Goal: Book appointment/travel/reservation

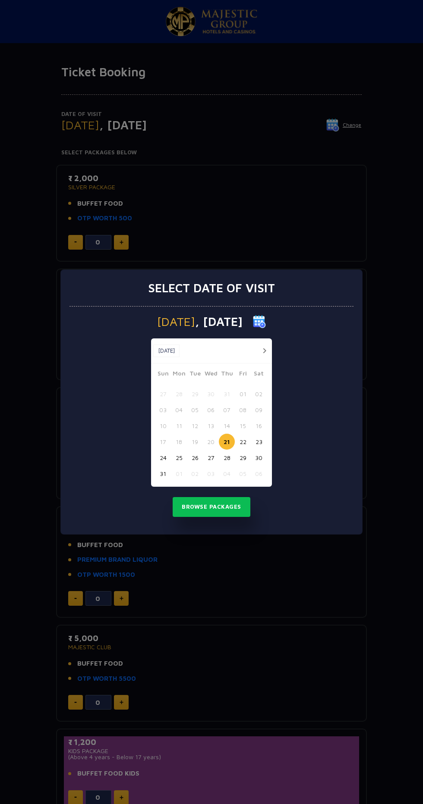
click at [264, 351] on button "button" at bounding box center [264, 350] width 11 height 11
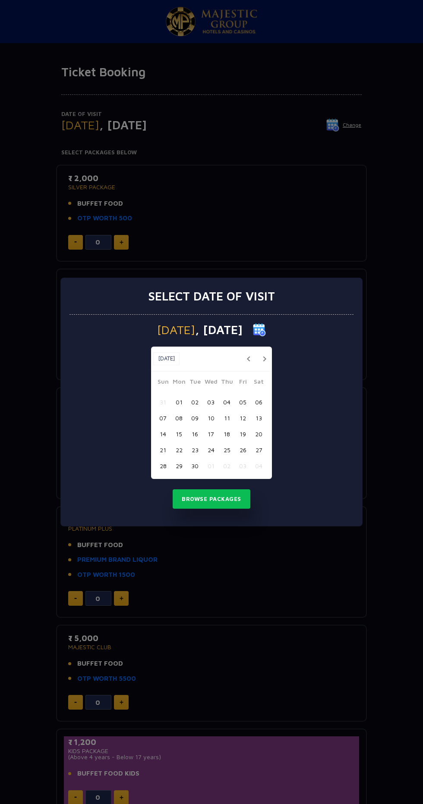
click at [249, 360] on button "button" at bounding box center [248, 359] width 11 height 11
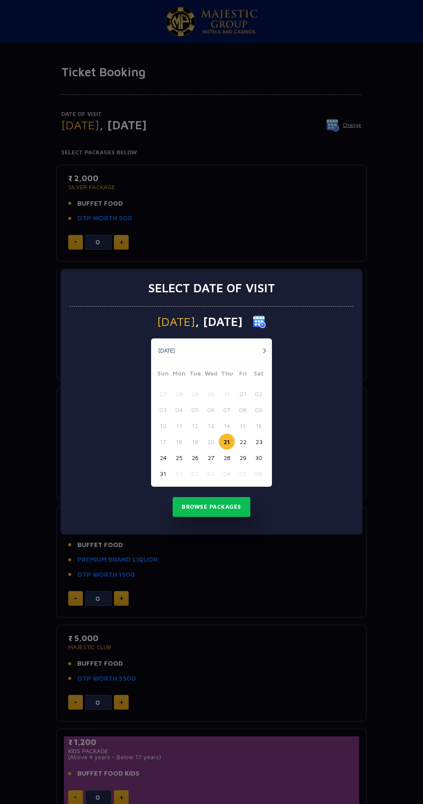
click at [264, 351] on button "button" at bounding box center [264, 350] width 11 height 11
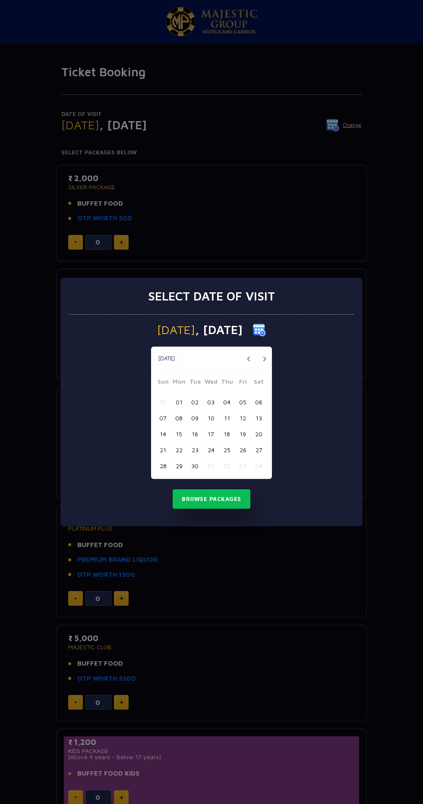
click at [263, 362] on button "button" at bounding box center [264, 359] width 11 height 11
click at [226, 402] on button "02" at bounding box center [227, 402] width 16 height 16
click at [225, 499] on button "Browse Packages" at bounding box center [211, 499] width 78 height 20
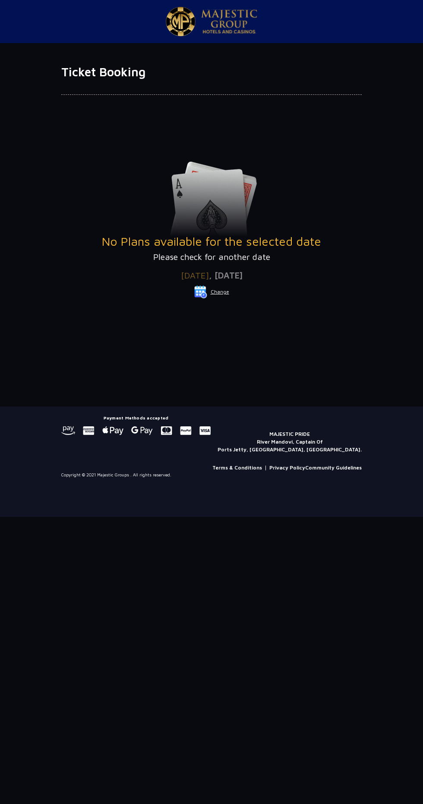
click at [219, 296] on button "Change" at bounding box center [212, 292] width 36 height 14
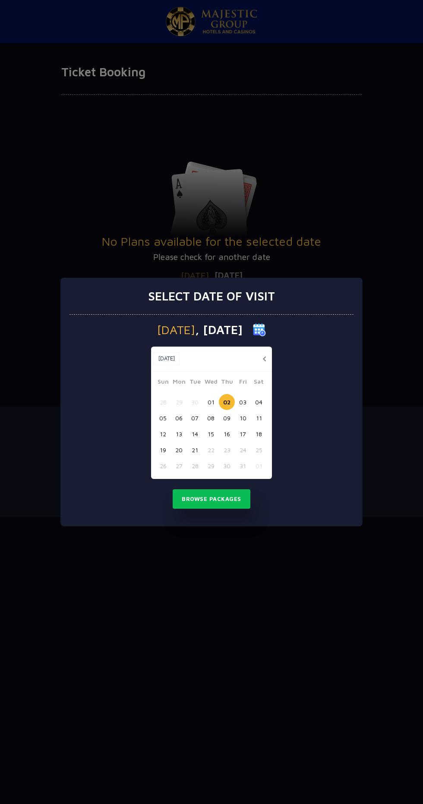
click at [259, 358] on button "button" at bounding box center [264, 359] width 11 height 11
click at [248, 359] on button "button" at bounding box center [248, 359] width 11 height 11
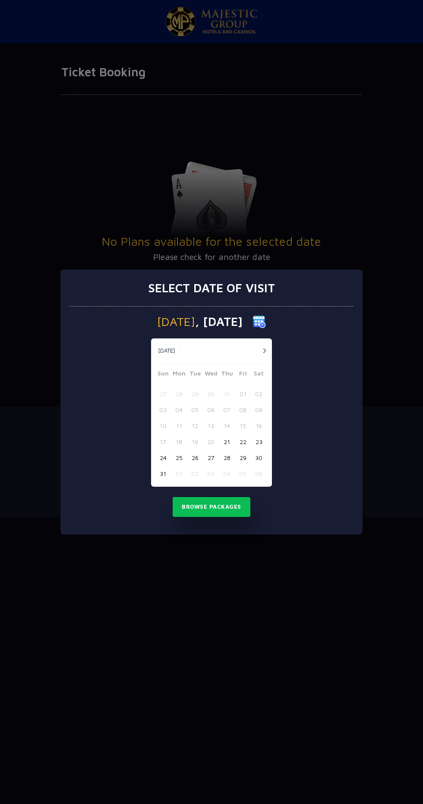
click at [259, 347] on div at bounding box center [262, 350] width 16 height 11
click at [263, 353] on button "button" at bounding box center [264, 350] width 11 height 11
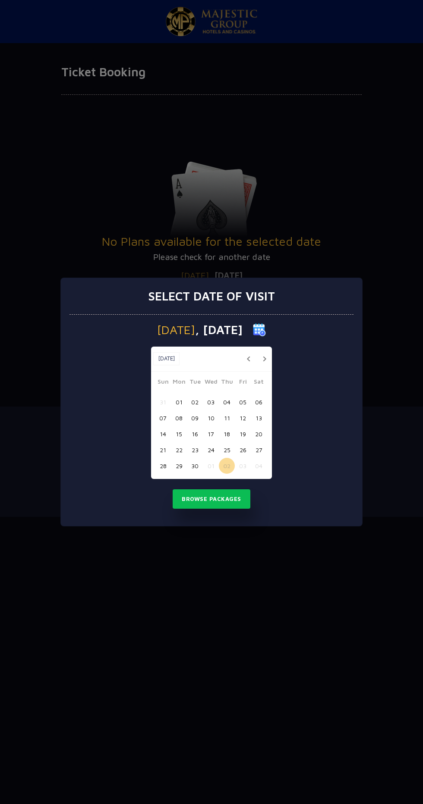
click at [194, 402] on button "02" at bounding box center [195, 402] width 16 height 16
click at [217, 506] on button "Browse Packages" at bounding box center [211, 499] width 78 height 20
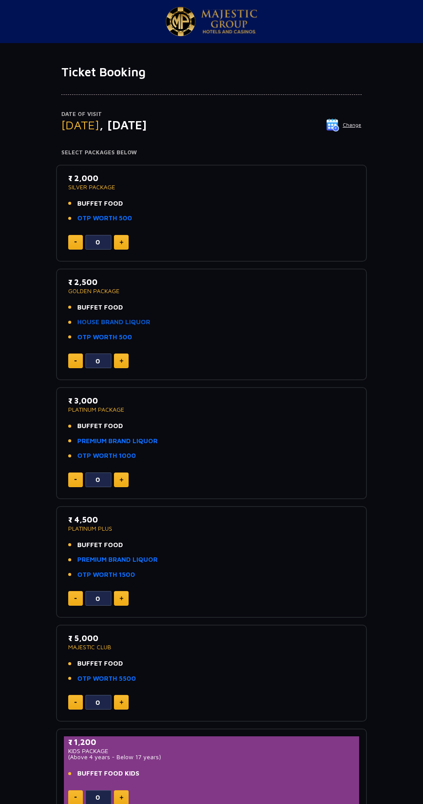
click at [127, 322] on link "HOUSE BRAND LIQUOR" at bounding box center [113, 322] width 73 height 10
